Goal: Task Accomplishment & Management: Use online tool/utility

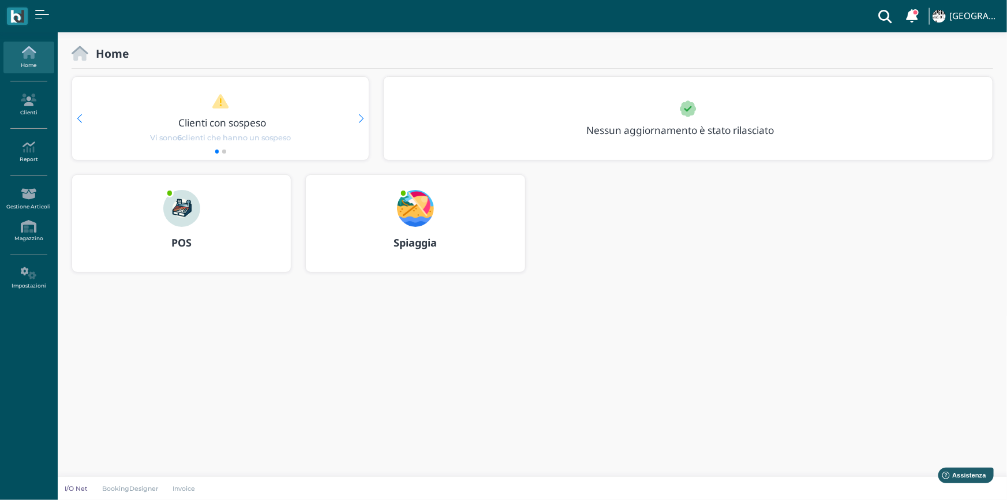
click at [185, 202] on img at bounding box center [181, 208] width 37 height 37
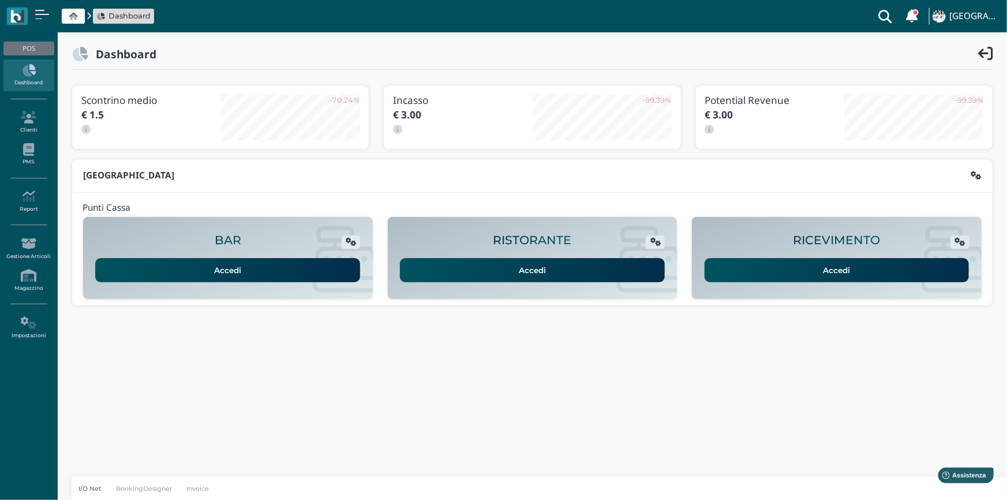
click at [918, 275] on link "Accedi" at bounding box center [836, 270] width 265 height 24
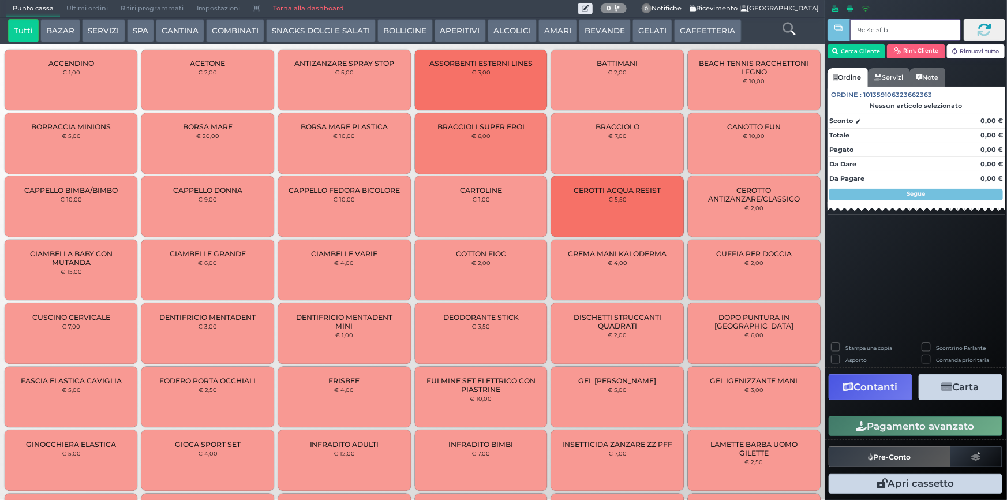
type input "9c 4c 5f bb"
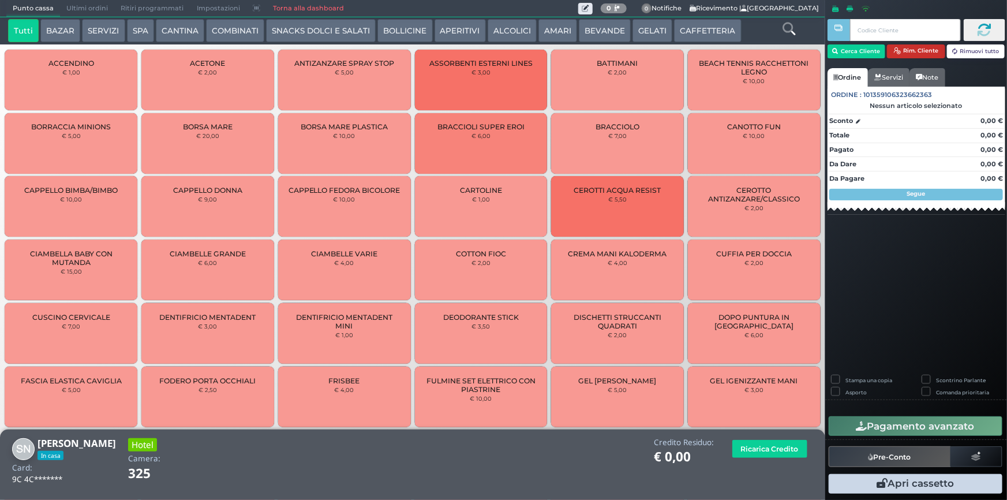
click at [893, 50] on icon "button" at bounding box center [896, 50] width 7 height 7
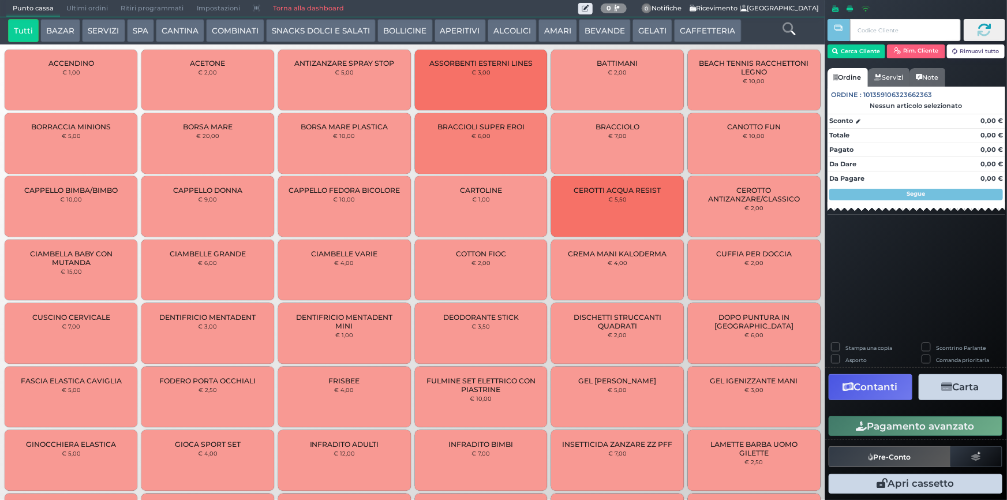
click at [887, 44] on button "Rim. Cliente" at bounding box center [916, 51] width 58 height 14
type input "dd 6d 6a c3"
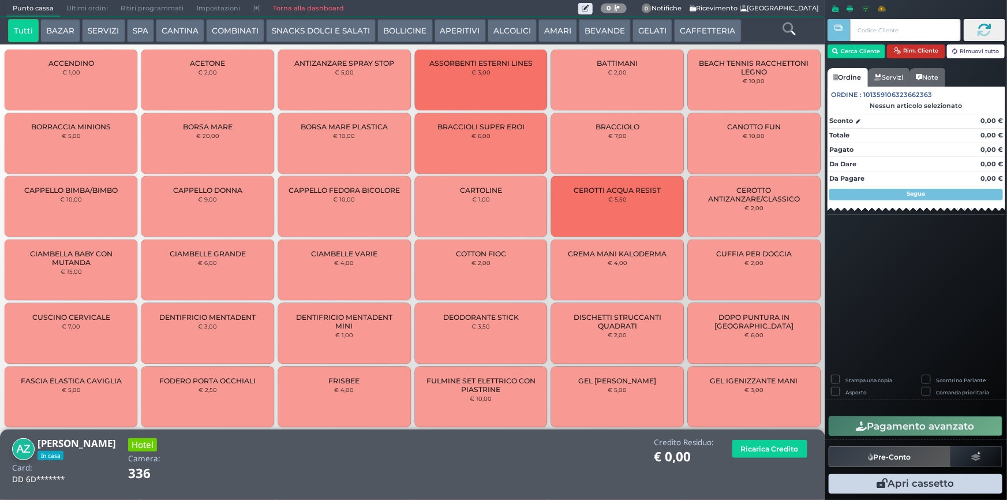
click at [913, 50] on button "Rim. Cliente" at bounding box center [916, 51] width 58 height 14
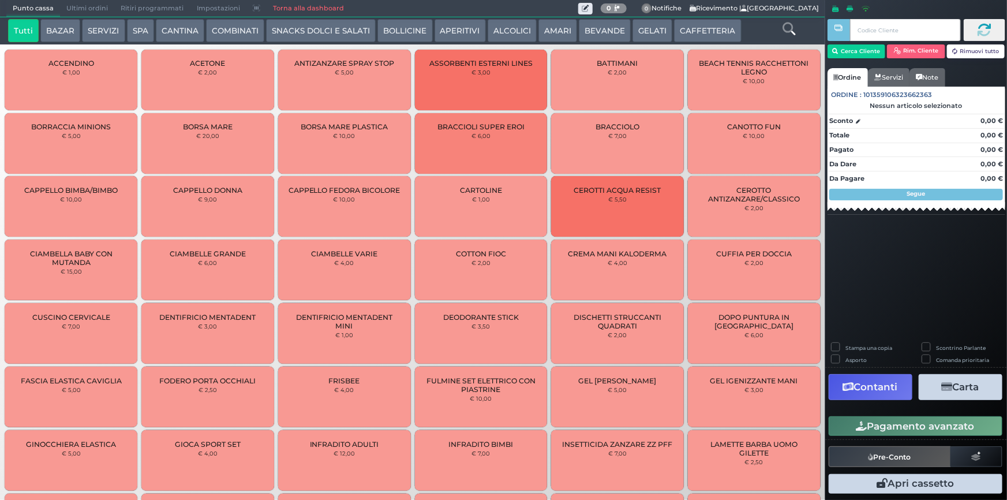
click at [887, 44] on button "Rim. Cliente" at bounding box center [916, 51] width 58 height 14
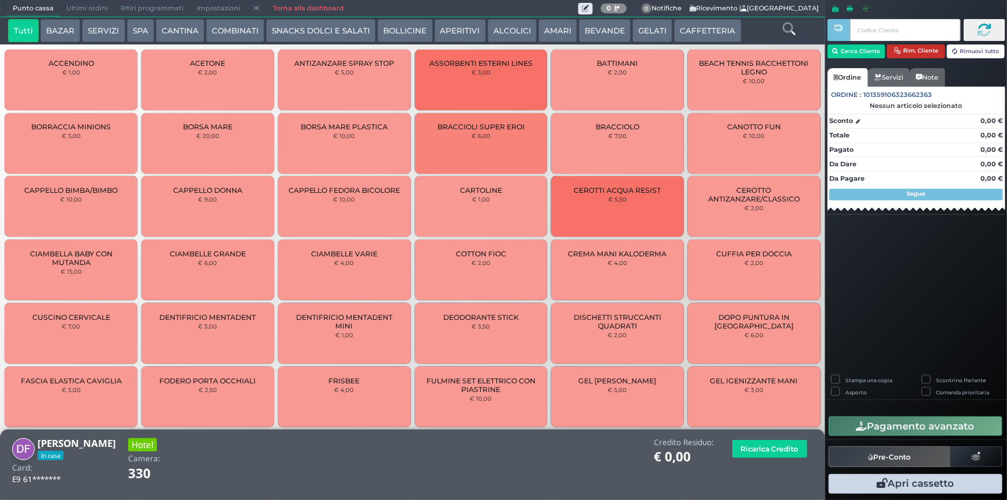
click at [905, 52] on button "Rim. Cliente" at bounding box center [916, 51] width 58 height 14
